Goal: Navigation & Orientation: Find specific page/section

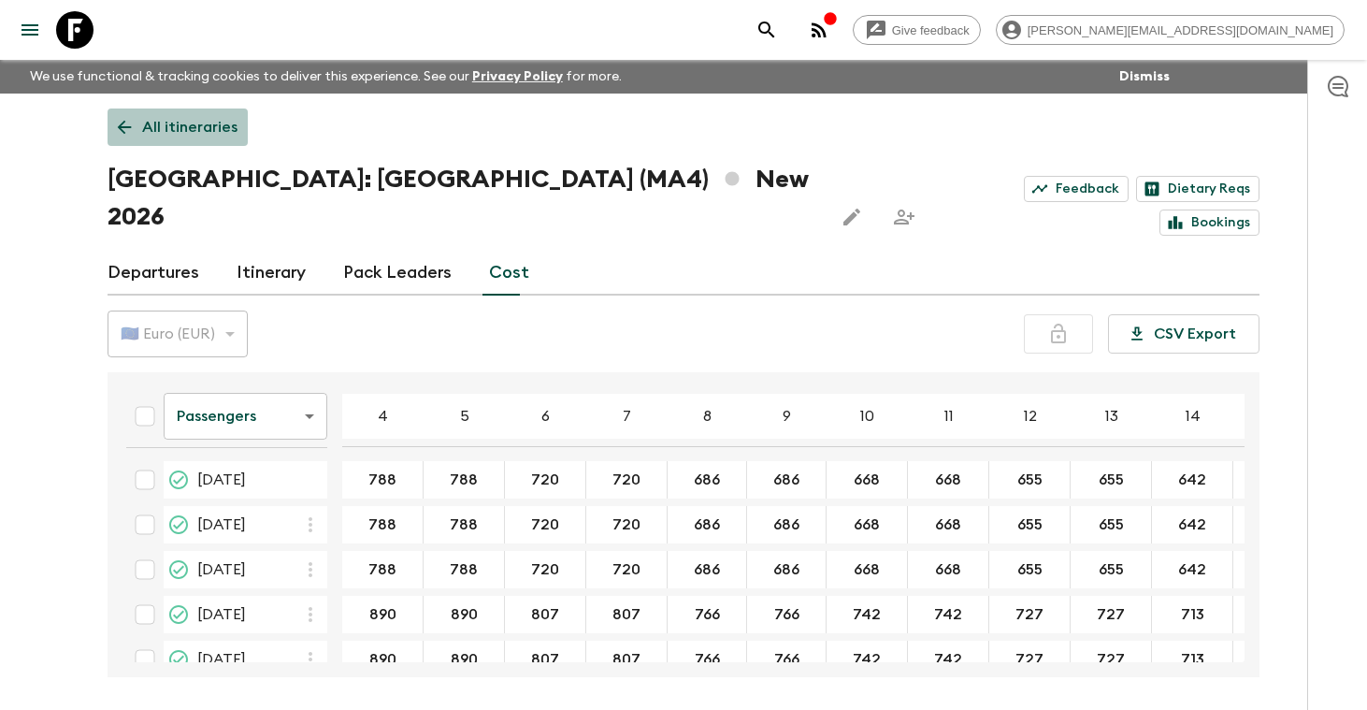
click at [187, 127] on p "All itineraries" at bounding box center [189, 127] width 95 height 22
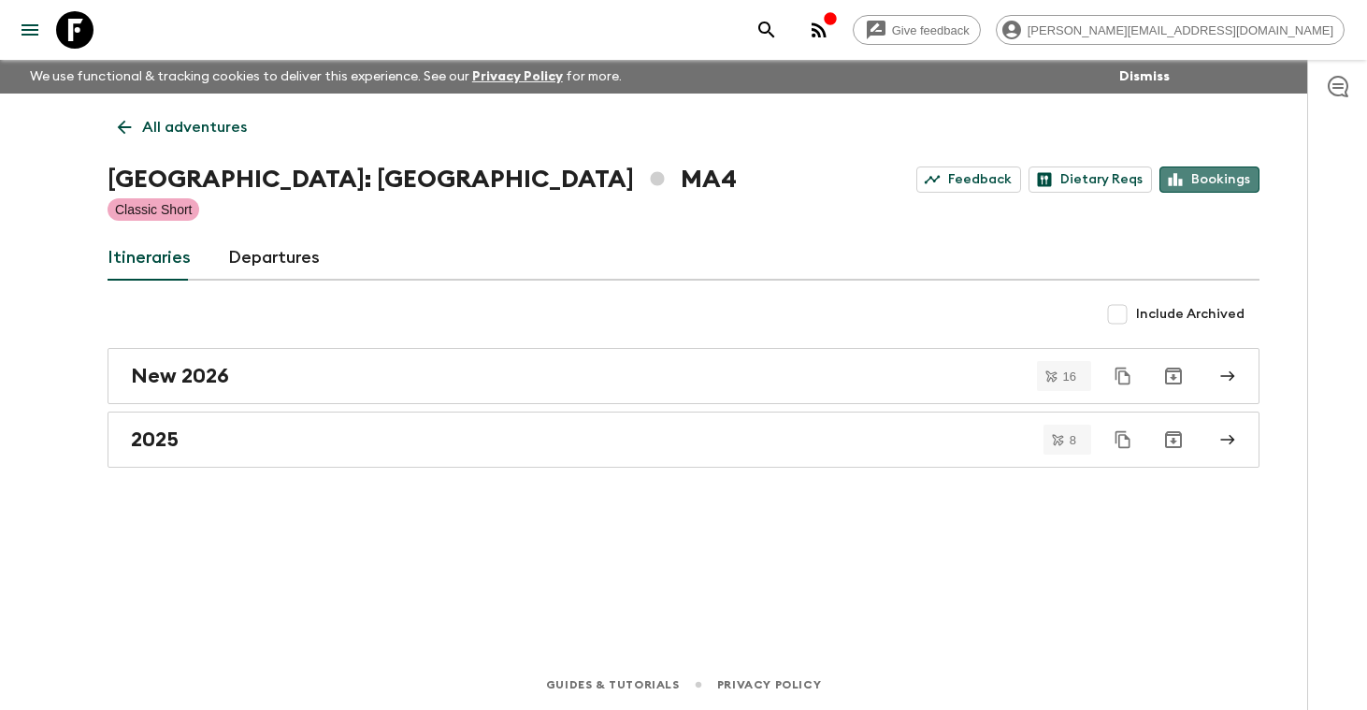
click at [1229, 179] on link "Bookings" at bounding box center [1210, 179] width 100 height 26
click at [223, 127] on p "All adventures" at bounding box center [194, 127] width 105 height 22
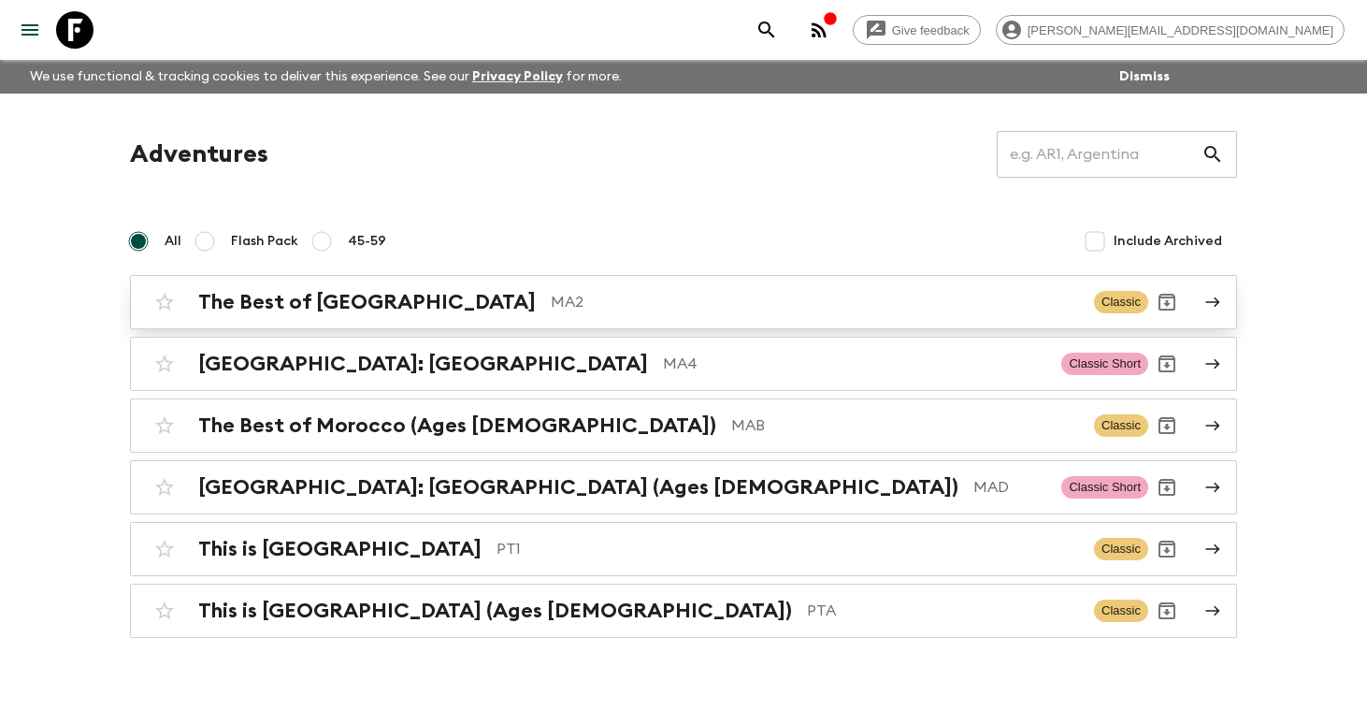
click at [312, 301] on h2 "The Best of [GEOGRAPHIC_DATA]" at bounding box center [367, 302] width 338 height 24
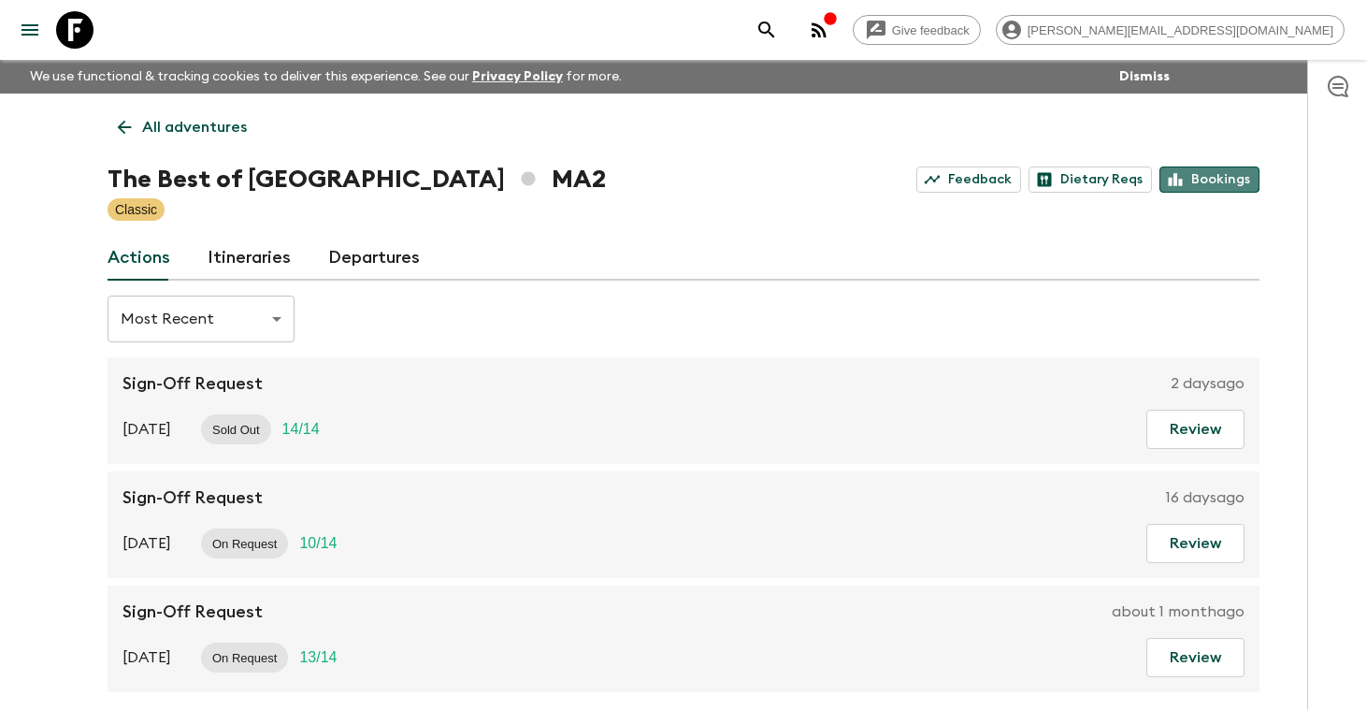
click at [1206, 173] on link "Bookings" at bounding box center [1210, 179] width 100 height 26
click at [164, 127] on p "All adventures" at bounding box center [194, 127] width 105 height 22
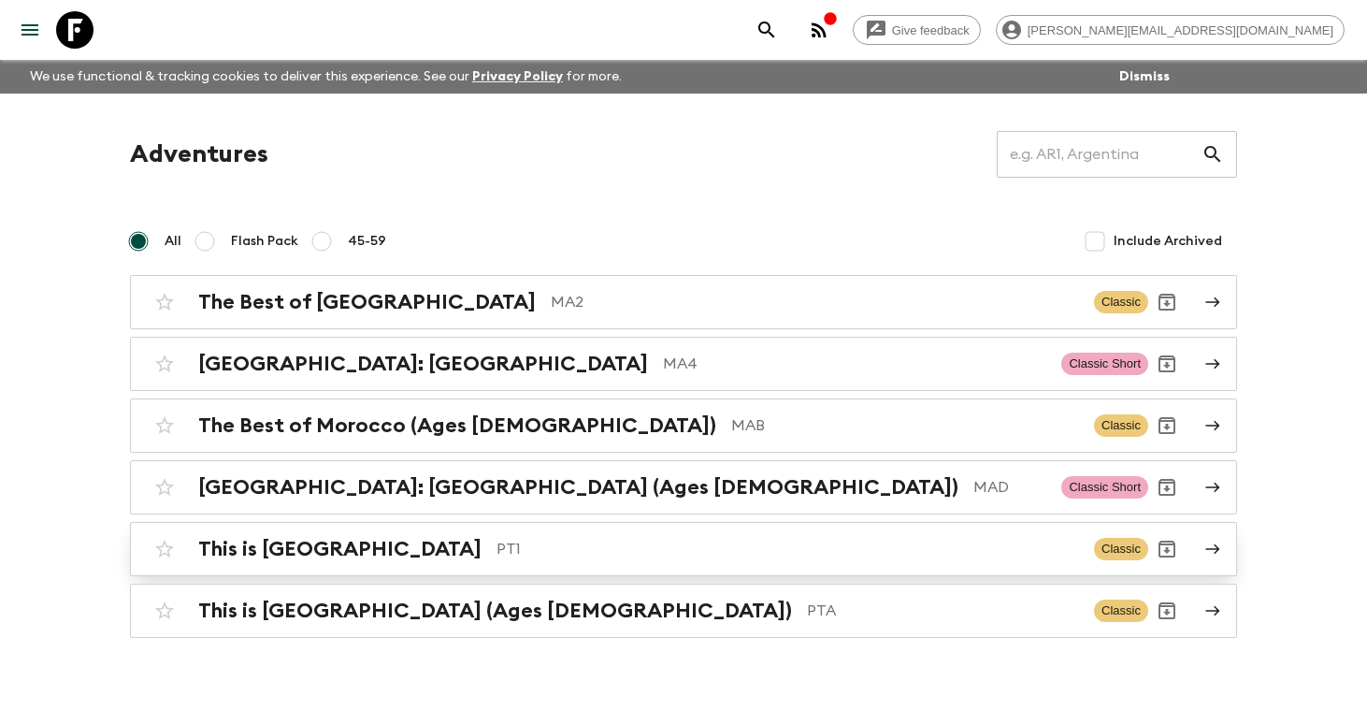
click at [300, 548] on h2 "This is [GEOGRAPHIC_DATA]" at bounding box center [339, 549] width 283 height 24
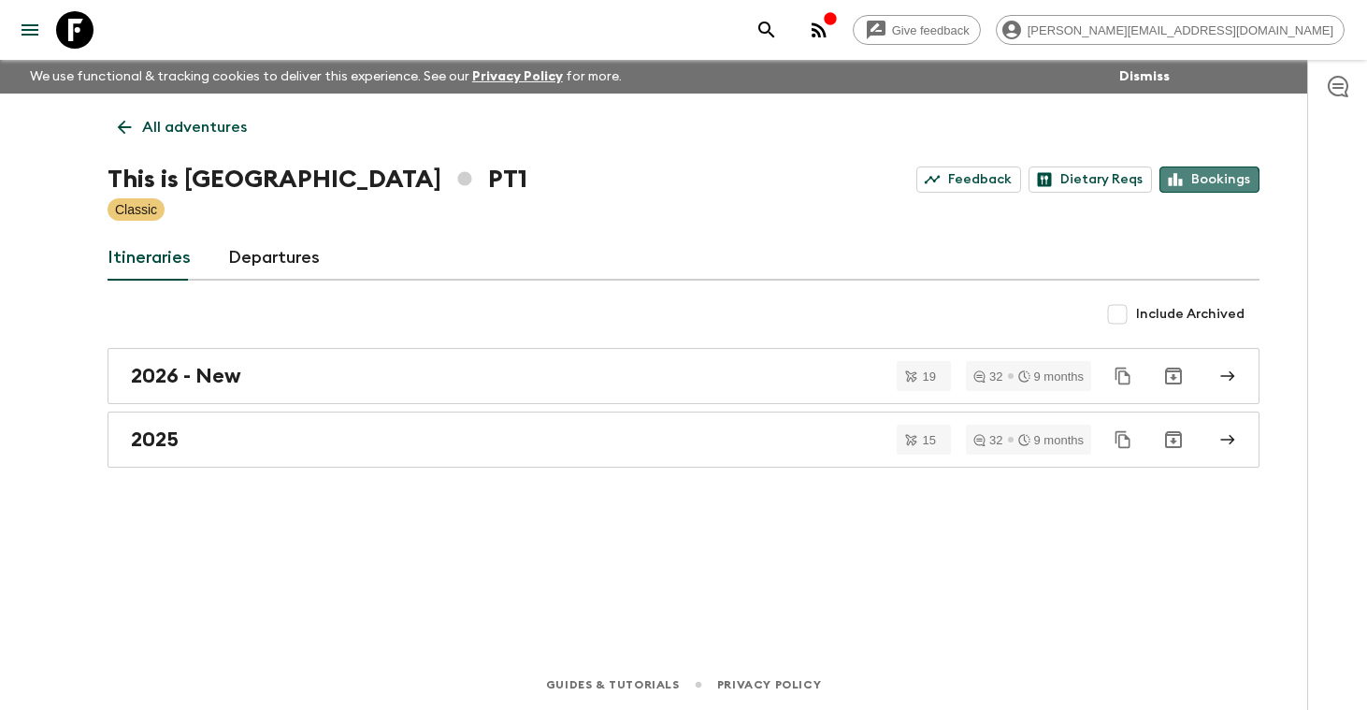
click at [1210, 182] on link "Bookings" at bounding box center [1210, 179] width 100 height 26
